Goal: Transaction & Acquisition: Purchase product/service

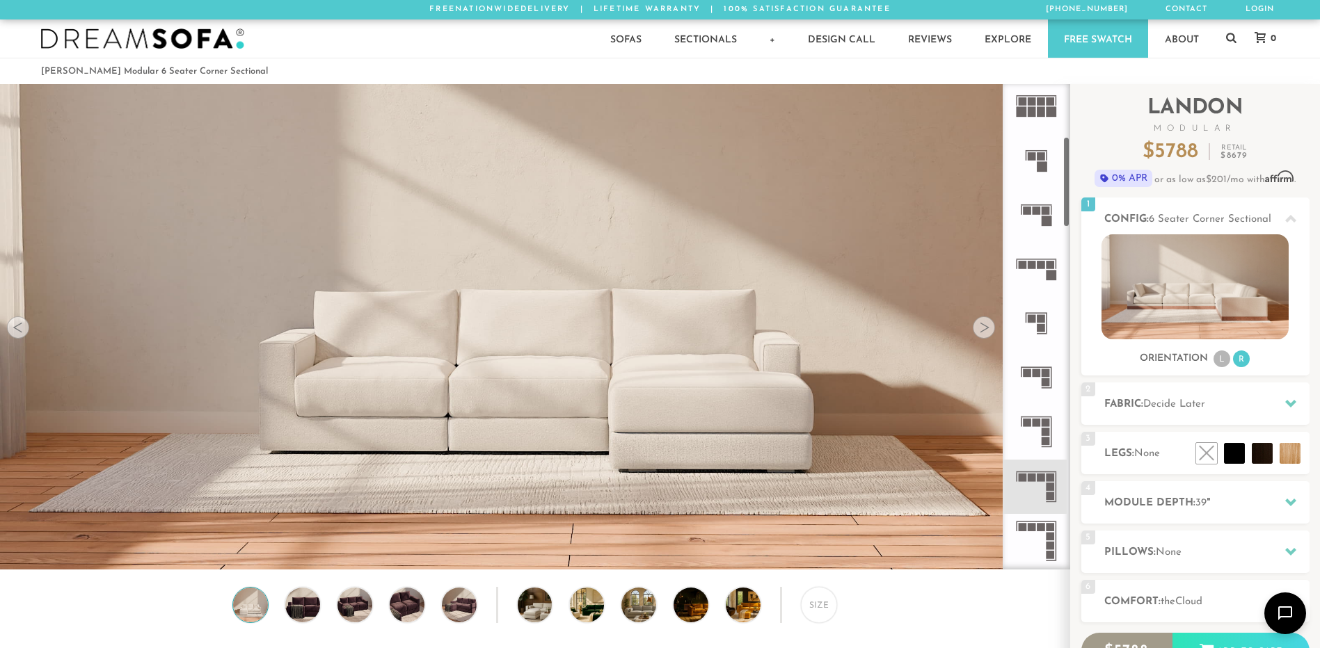
scroll to position [16274, 1309]
click at [1036, 482] on icon at bounding box center [1036, 487] width 54 height 54
click at [1044, 475] on rect at bounding box center [1041, 478] width 8 height 8
click at [980, 336] on div at bounding box center [984, 328] width 22 height 22
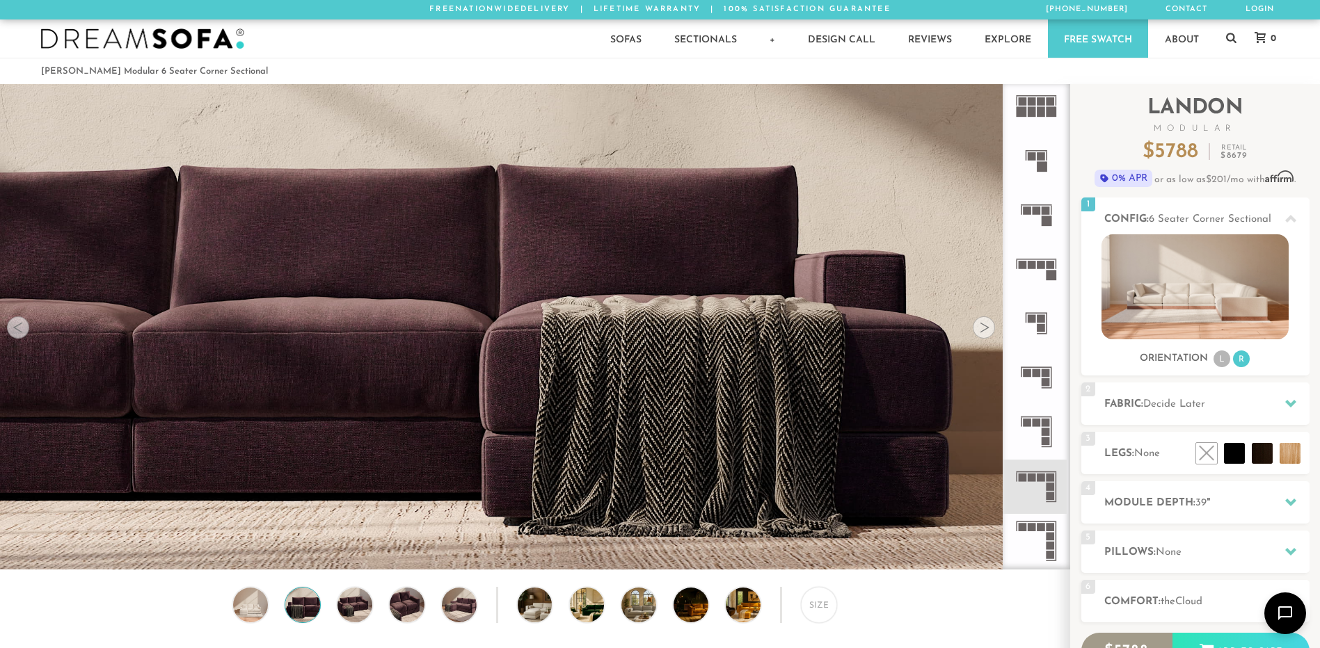
click at [980, 336] on div at bounding box center [984, 328] width 22 height 22
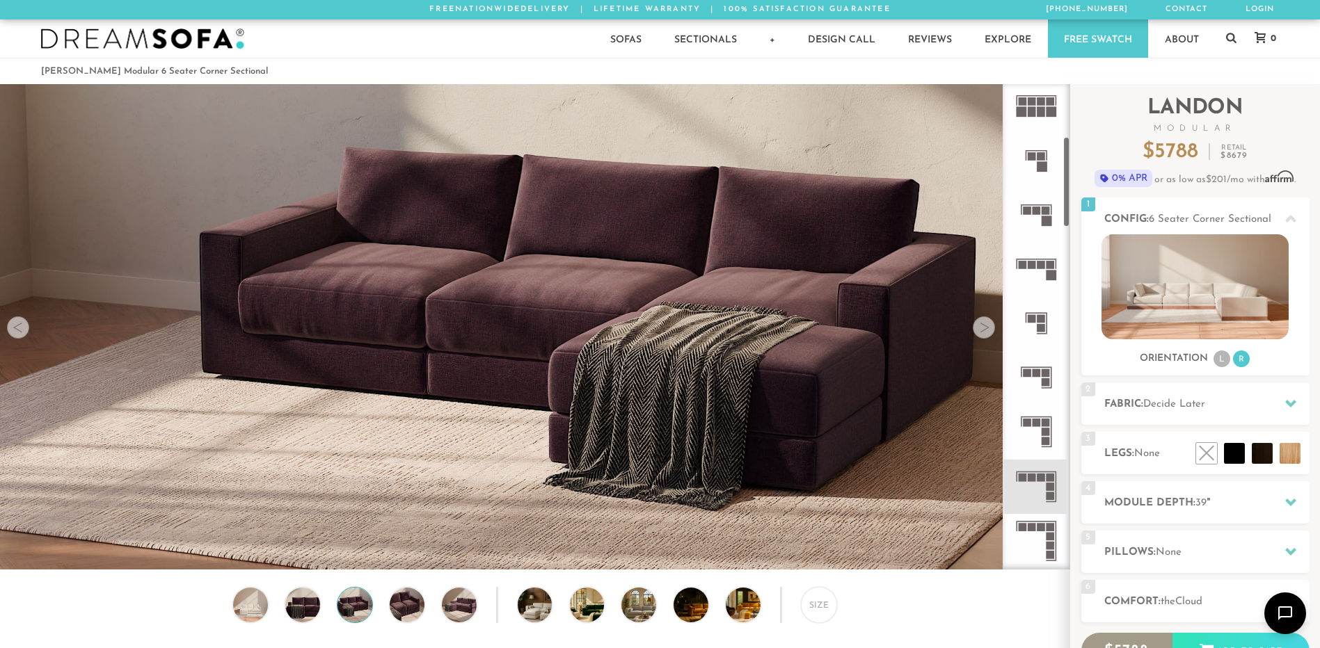
click at [1051, 486] on rect at bounding box center [1050, 487] width 8 height 8
click at [1164, 410] on span "Decide Later" at bounding box center [1174, 404] width 62 height 10
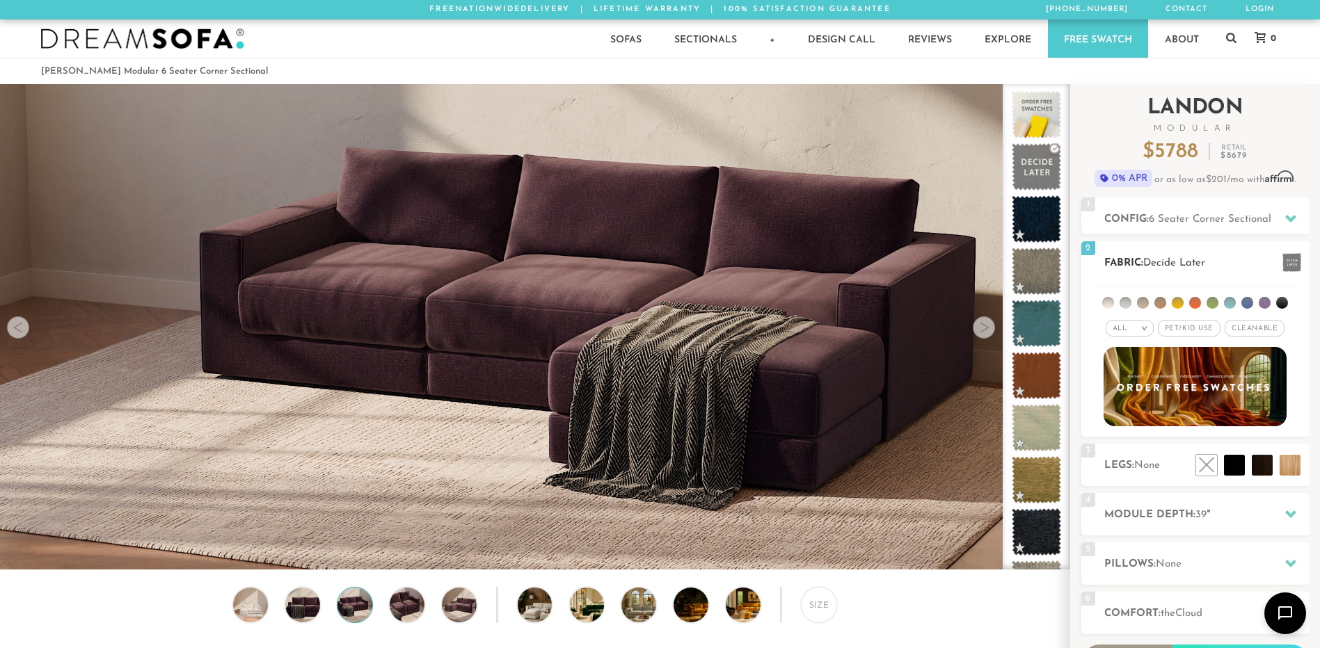
click at [1195, 330] on span "Pet/Kid Use x" at bounding box center [1189, 328] width 63 height 17
click at [1107, 301] on li at bounding box center [1108, 303] width 12 height 12
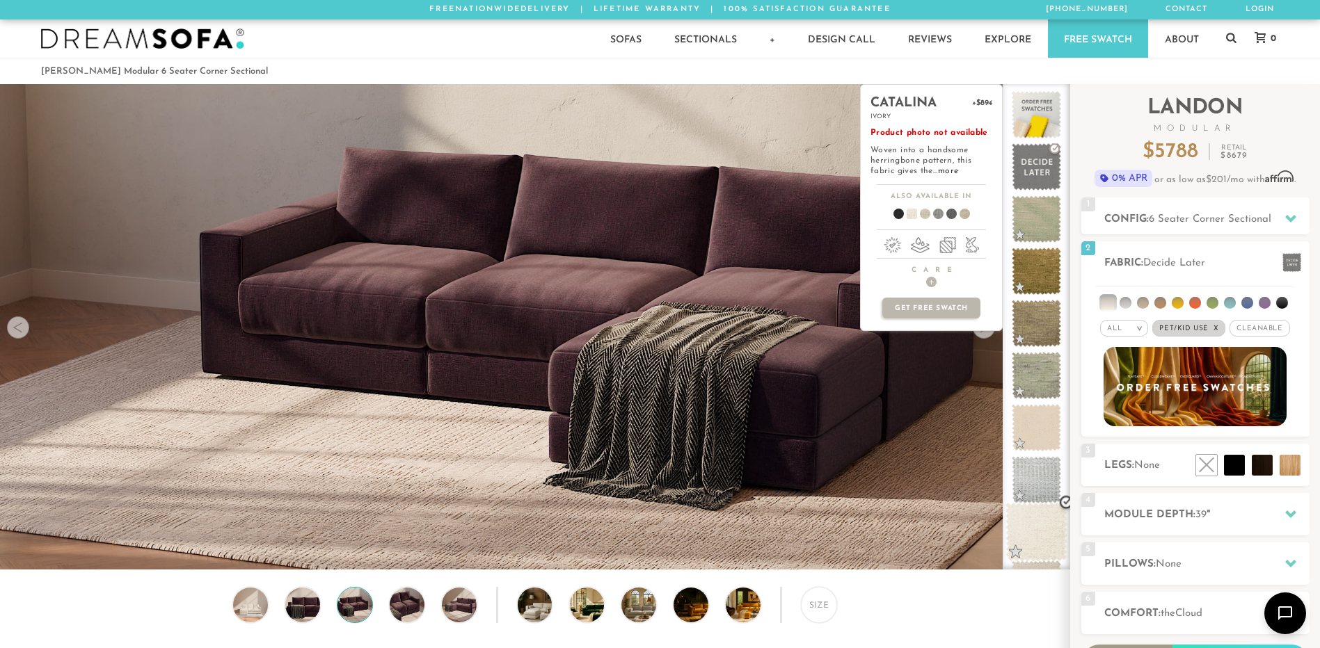
click at [1028, 520] on span at bounding box center [1036, 532] width 62 height 59
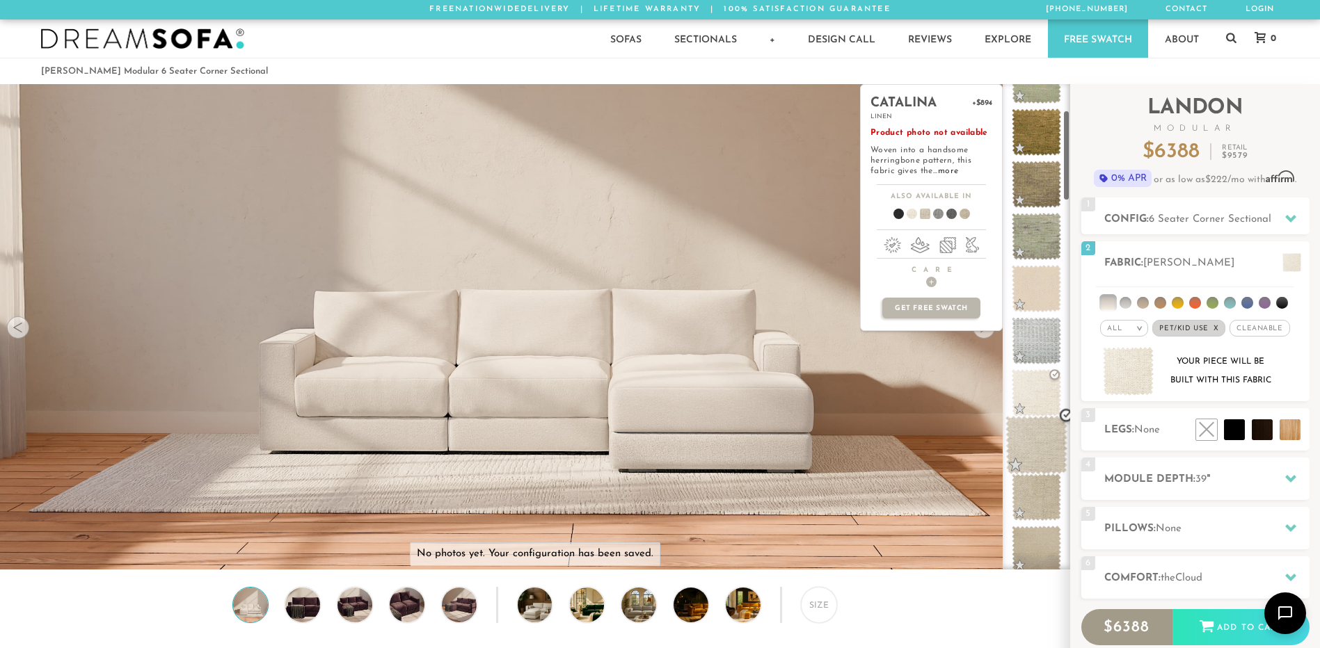
scroll to position [139, 0]
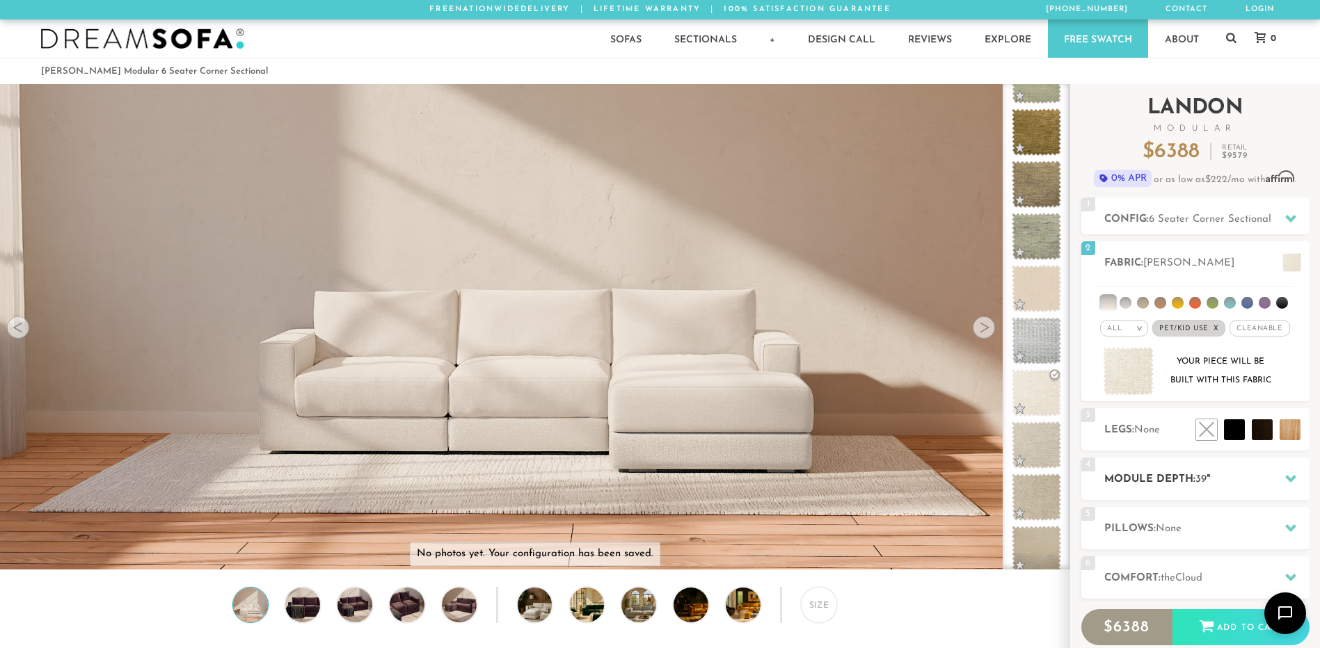
click at [1181, 482] on h2 "Module Depth: 39 "" at bounding box center [1206, 480] width 205 height 16
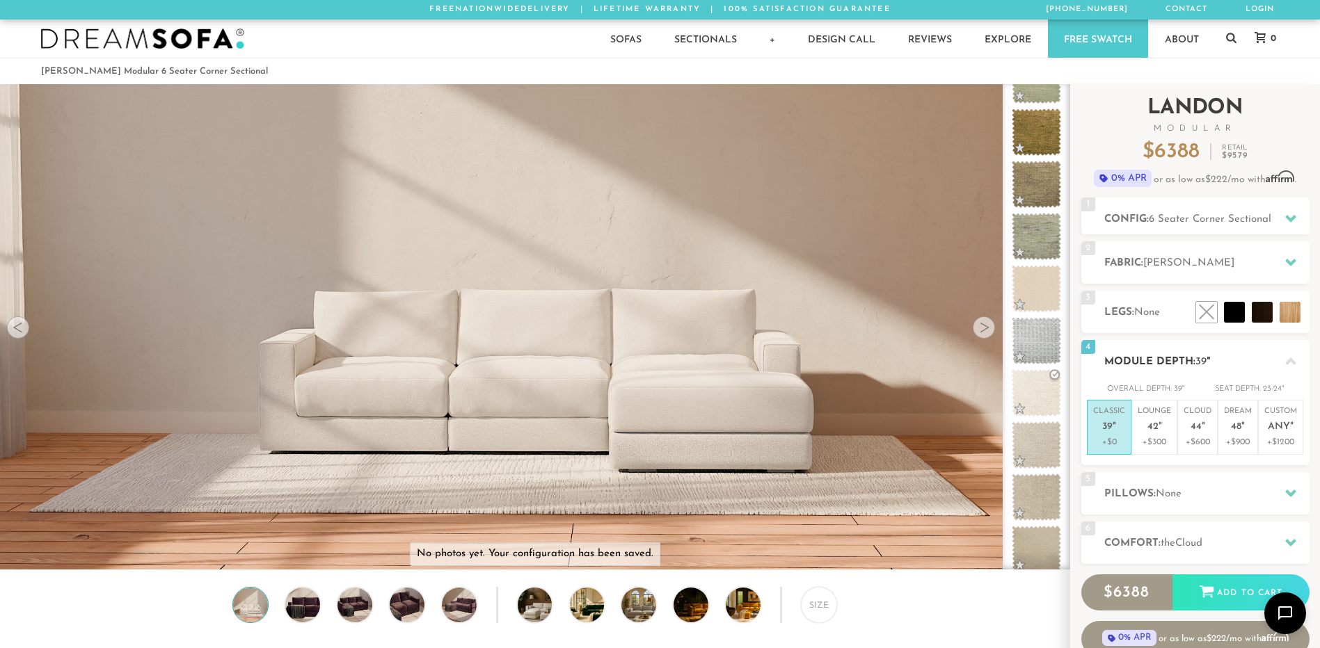
click at [1181, 482] on div "5 Pillows: None" at bounding box center [1195, 493] width 228 height 42
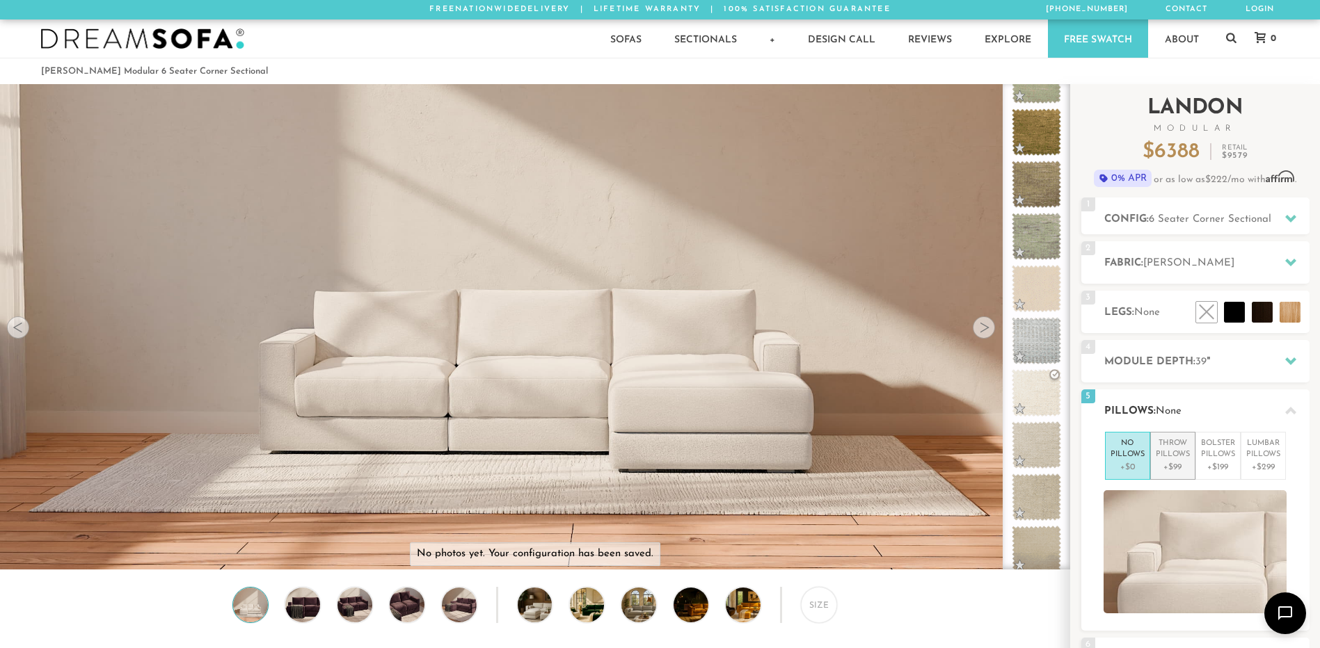
click at [1170, 461] on p "+$99" at bounding box center [1173, 467] width 34 height 13
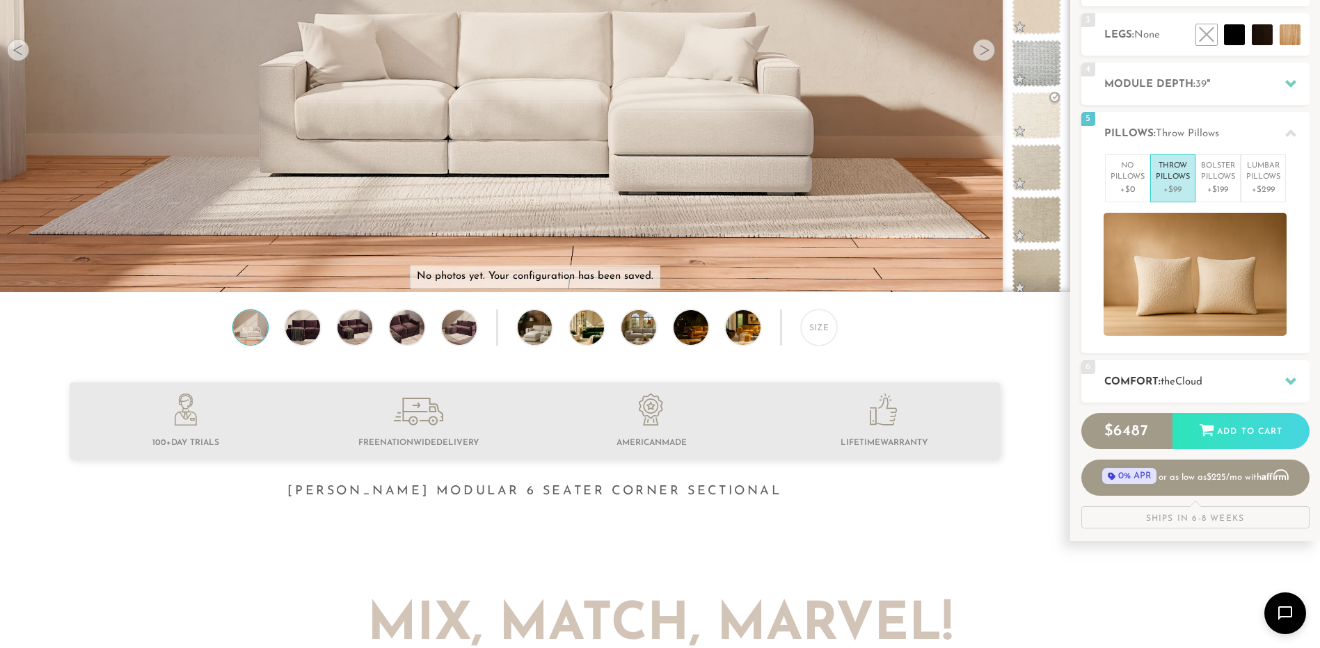
scroll to position [278, 0]
click at [1172, 387] on h2 "Comfort: the Cloud" at bounding box center [1206, 382] width 205 height 16
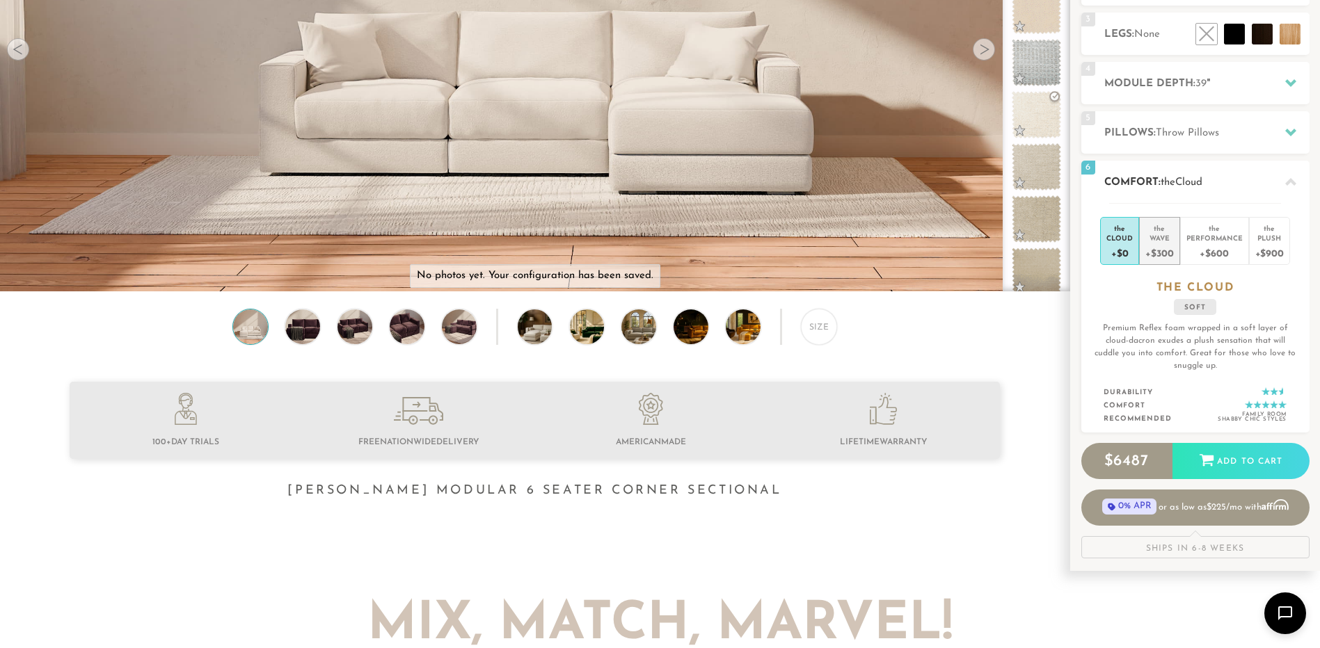
click at [1156, 252] on div "+$300" at bounding box center [1159, 253] width 28 height 20
click at [1119, 249] on div "+$0" at bounding box center [1119, 253] width 26 height 20
click at [1161, 248] on div "+$300" at bounding box center [1159, 253] width 28 height 20
click at [1129, 248] on div "+$0" at bounding box center [1119, 253] width 26 height 20
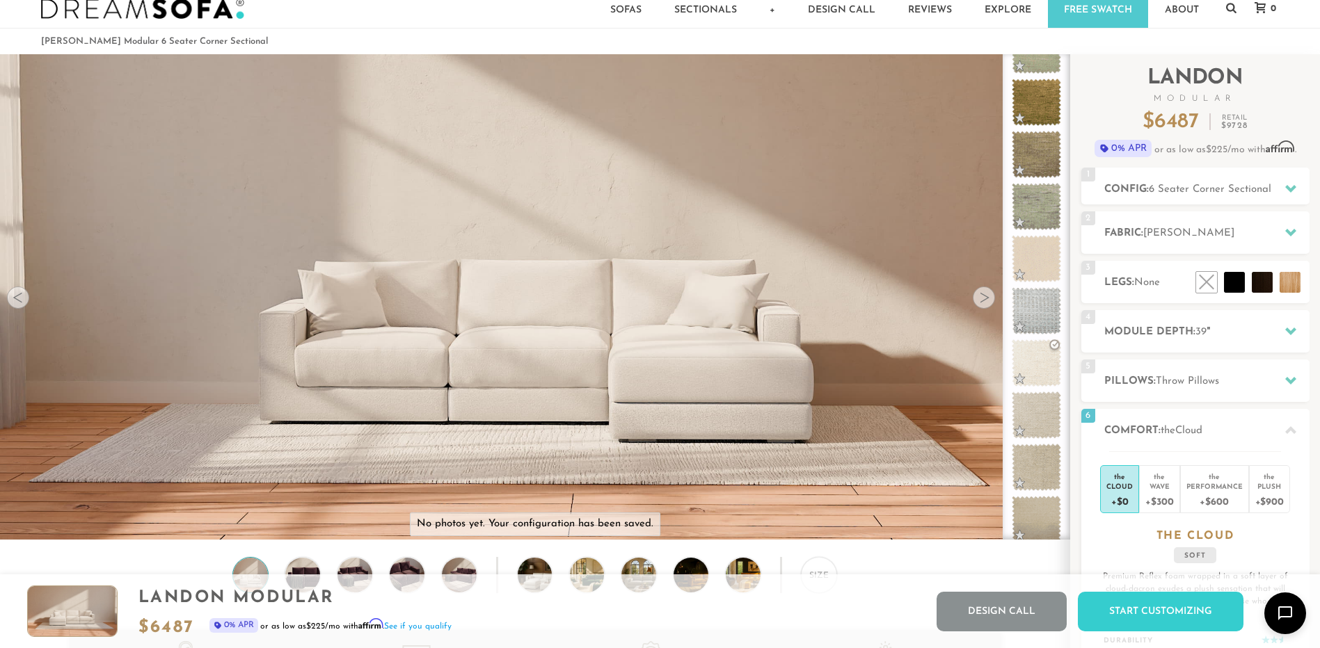
scroll to position [0, 0]
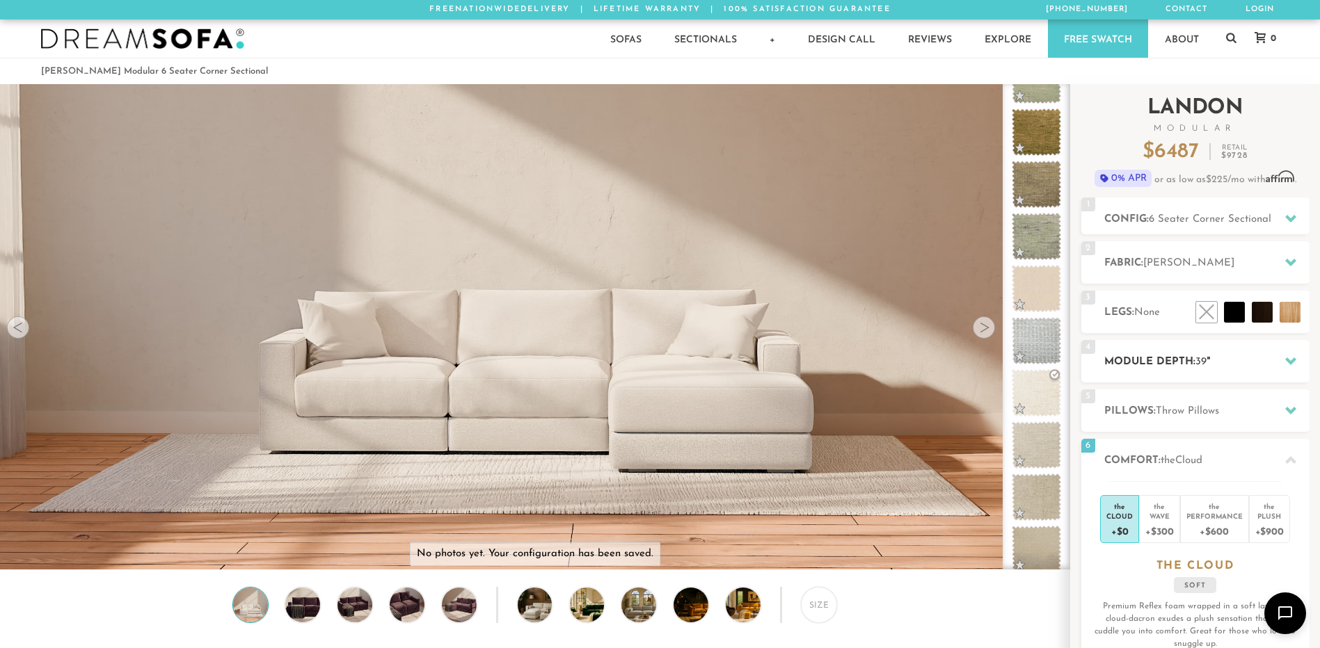
click at [1174, 375] on div "4 Module Depth: 39 "" at bounding box center [1195, 361] width 228 height 42
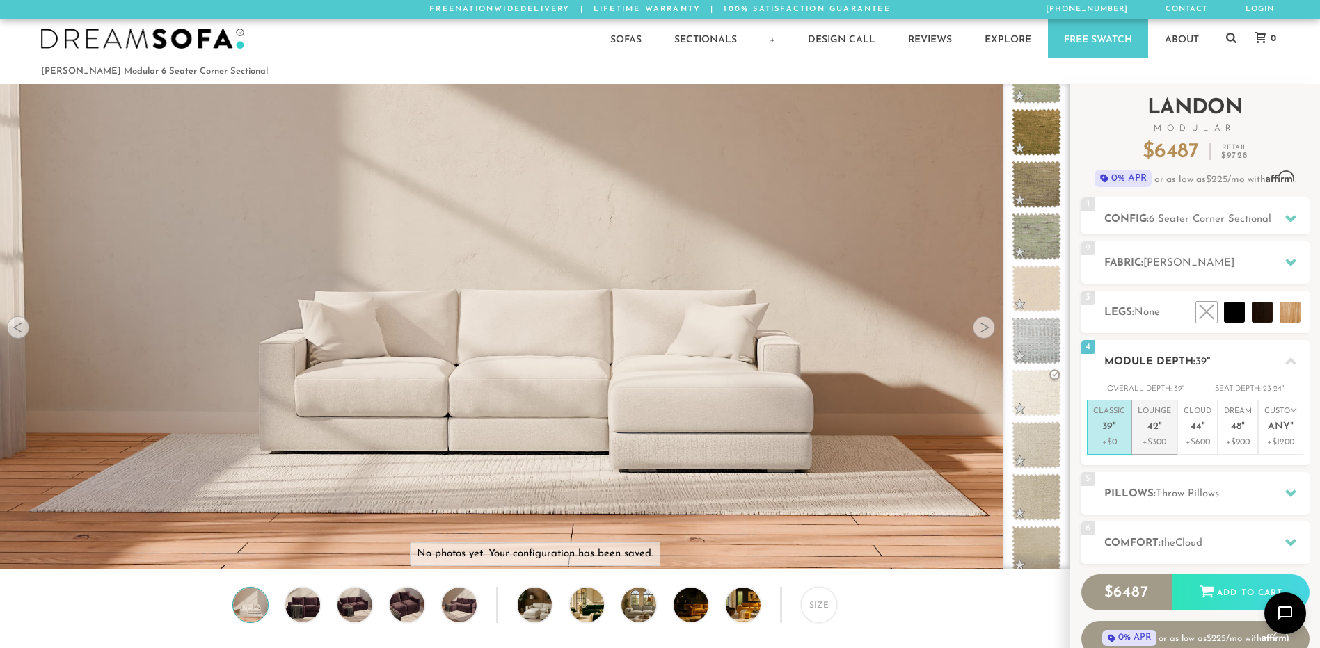
click at [1156, 419] on p "Lounge 42 "" at bounding box center [1154, 421] width 33 height 30
